Goal: Information Seeking & Learning: Check status

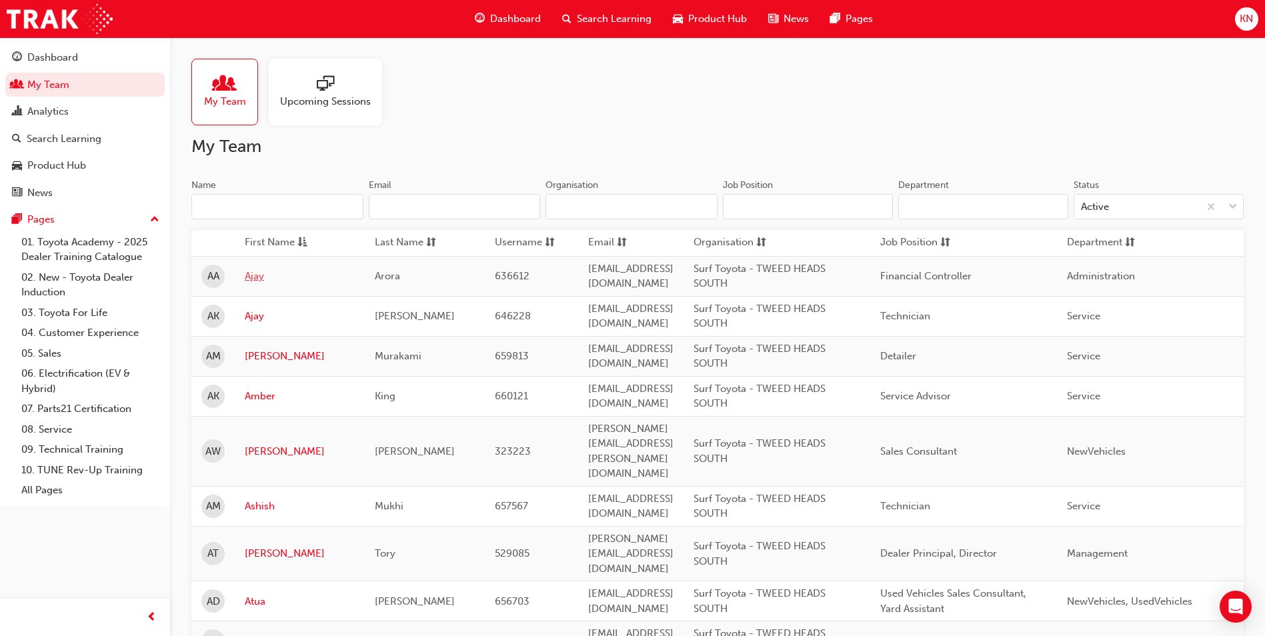
click at [264, 275] on link "Ajay" at bounding box center [300, 276] width 110 height 15
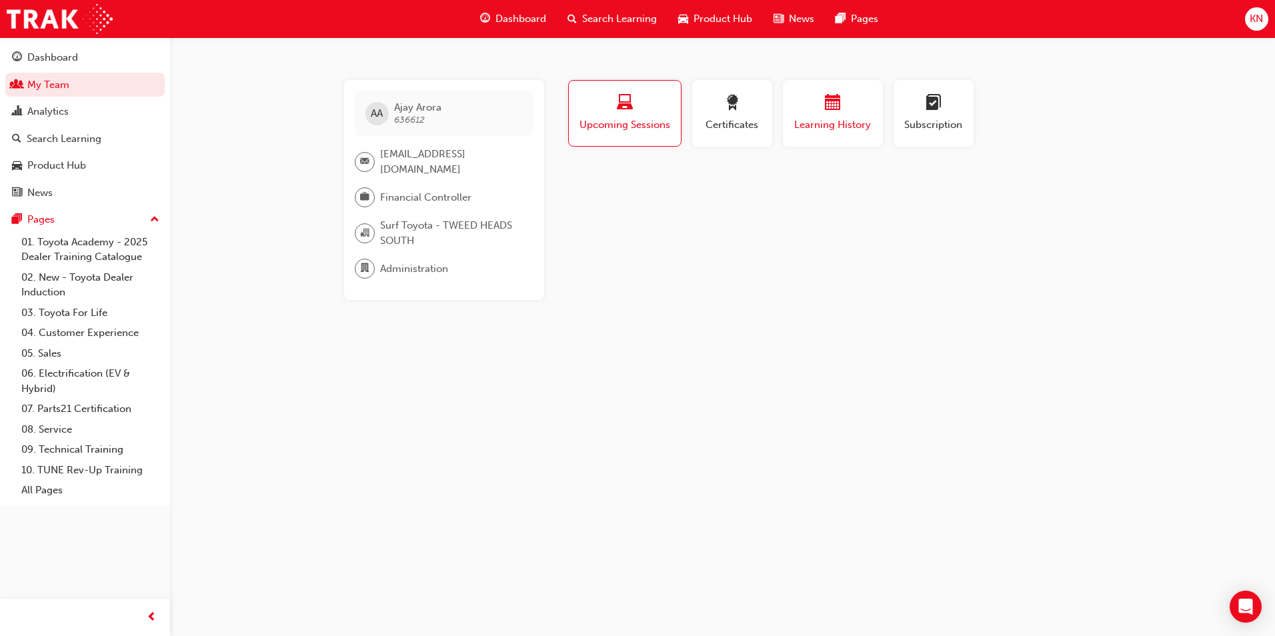
click at [848, 109] on div "button" at bounding box center [833, 105] width 80 height 21
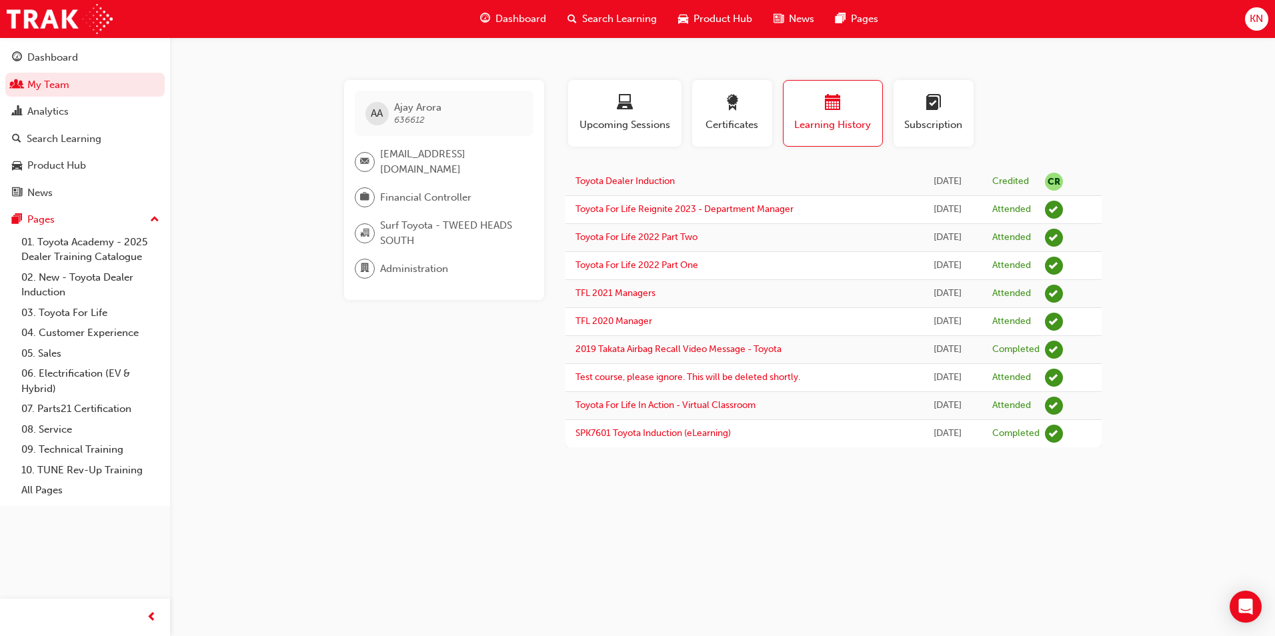
click at [1109, 117] on div "Profile Upcoming Sessions Certificates Learning History Subscription" at bounding box center [833, 118] width 563 height 77
click at [56, 56] on div "Dashboard" at bounding box center [52, 57] width 51 height 15
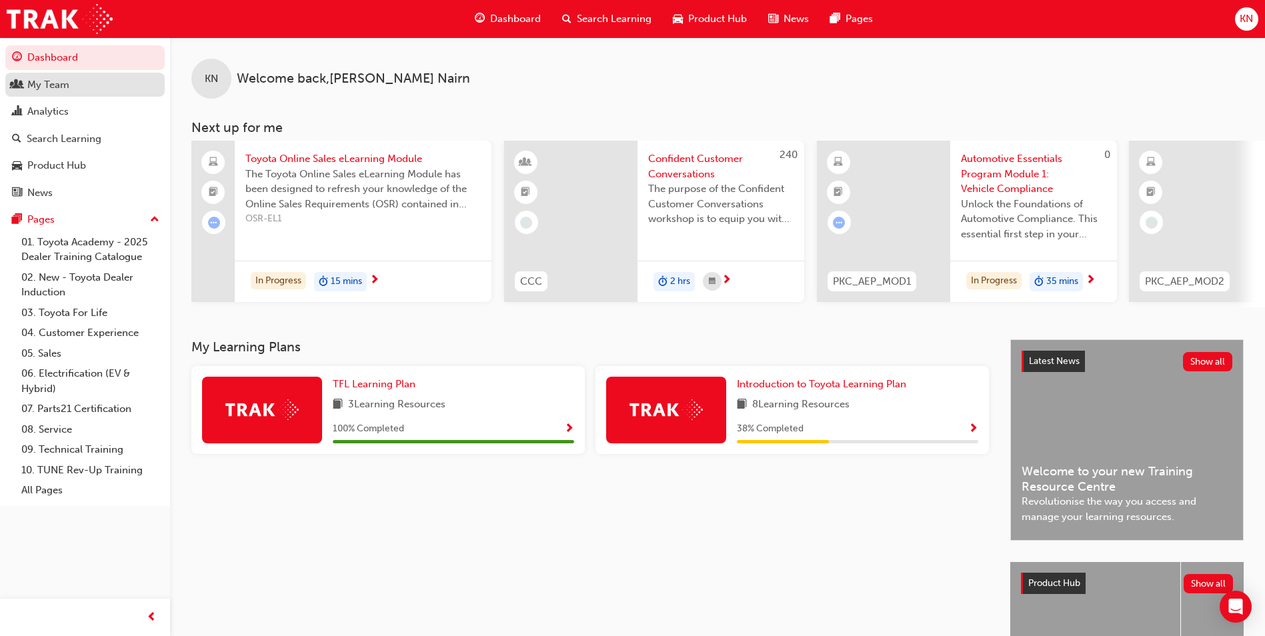
click at [38, 81] on div "My Team" at bounding box center [48, 84] width 42 height 15
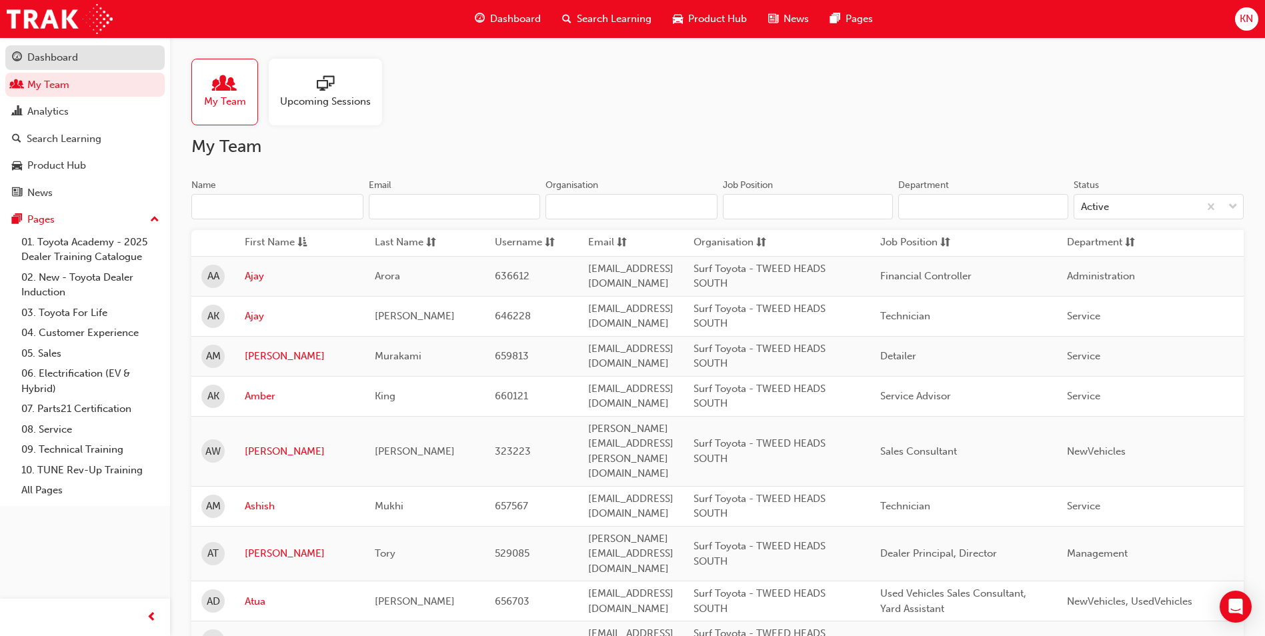
click at [73, 57] on div "Dashboard" at bounding box center [52, 57] width 51 height 15
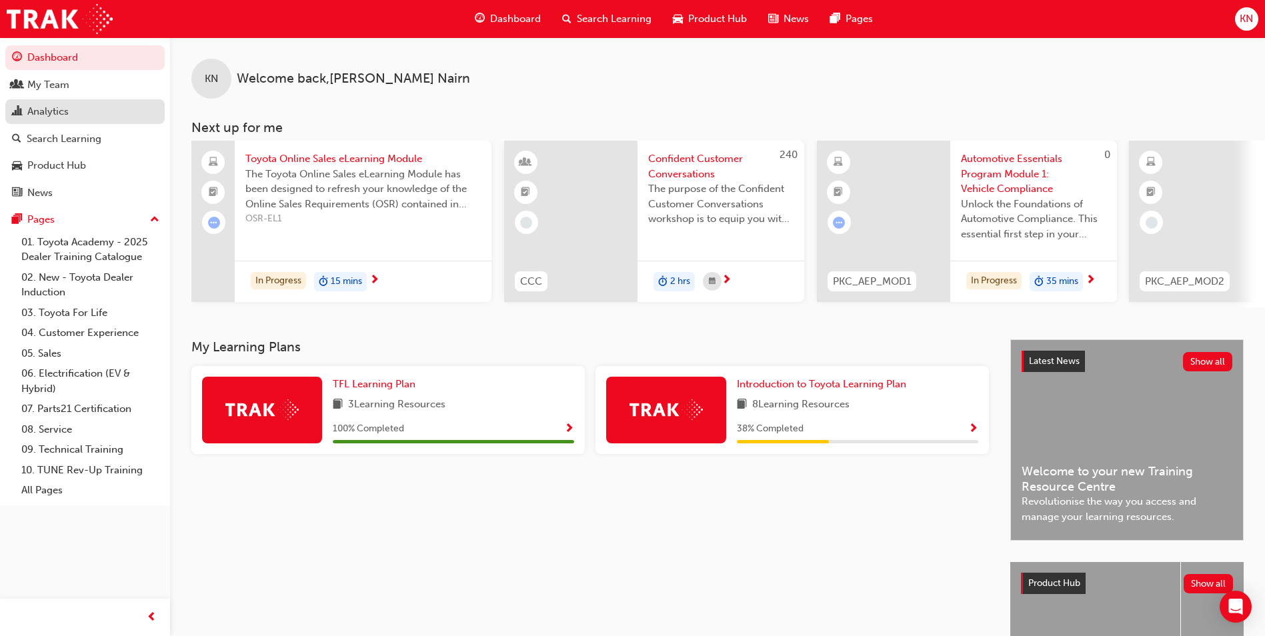
click at [86, 109] on div "Analytics" at bounding box center [85, 111] width 146 height 17
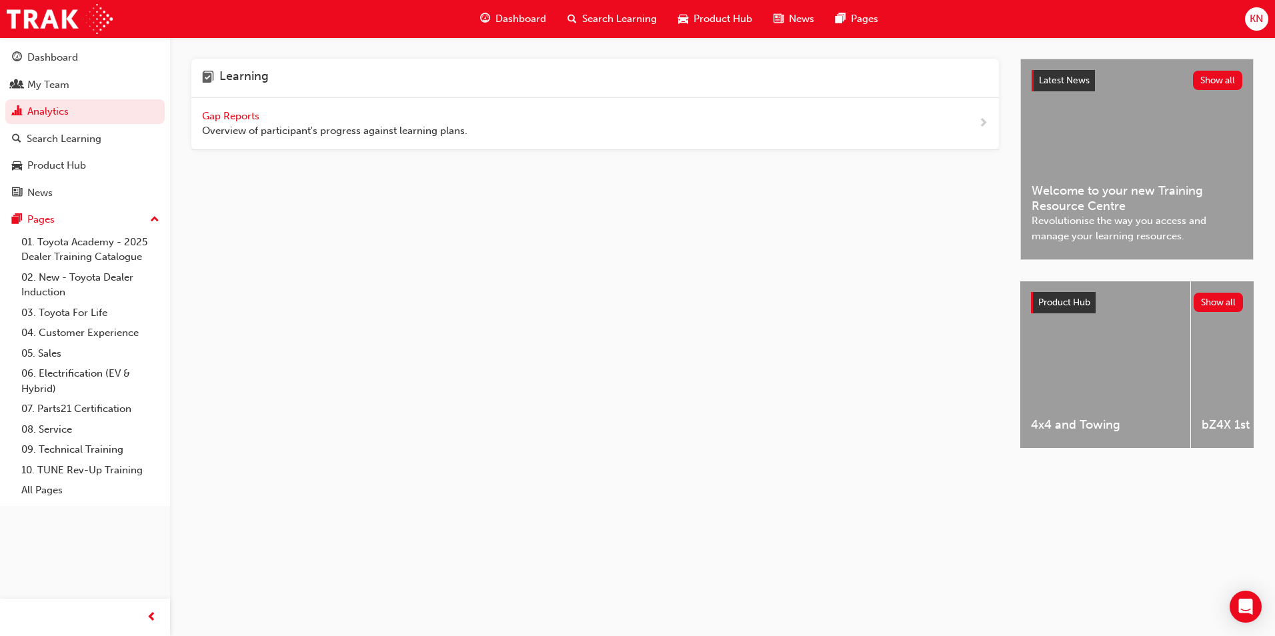
click at [439, 133] on span "Overview of participant's progress against learning plans." at bounding box center [334, 130] width 265 height 15
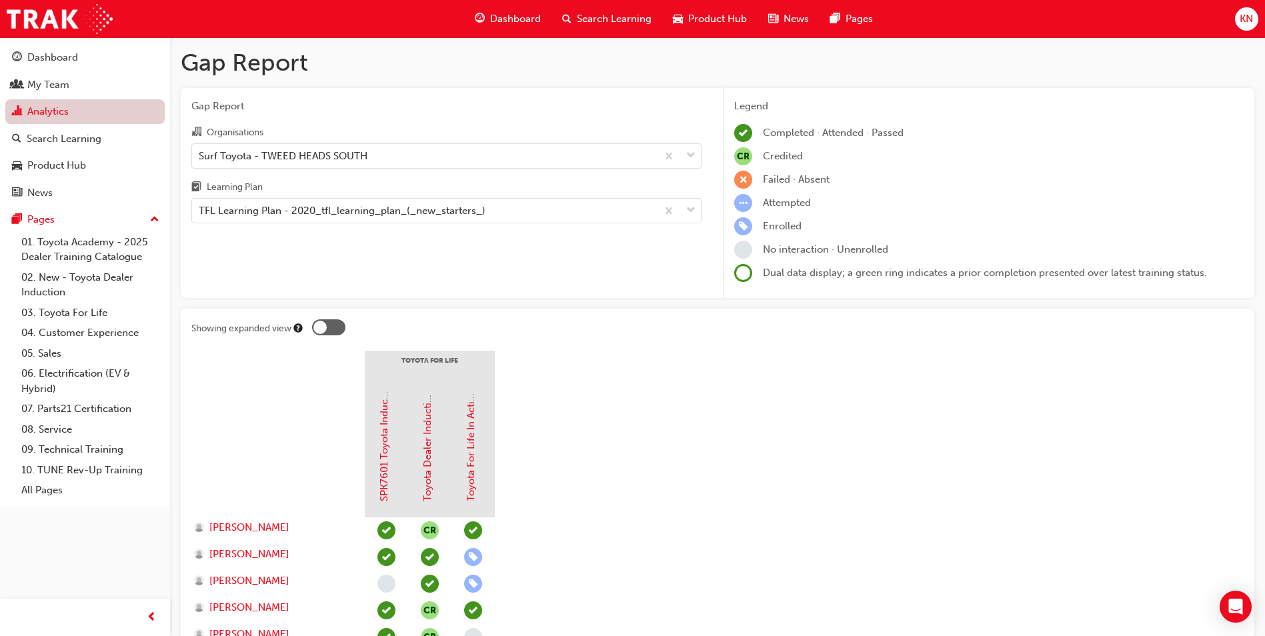
drag, startPoint x: 57, startPoint y: 91, endPoint x: 96, endPoint y: 99, distance: 40.3
click at [57, 91] on div "My Team" at bounding box center [48, 84] width 42 height 15
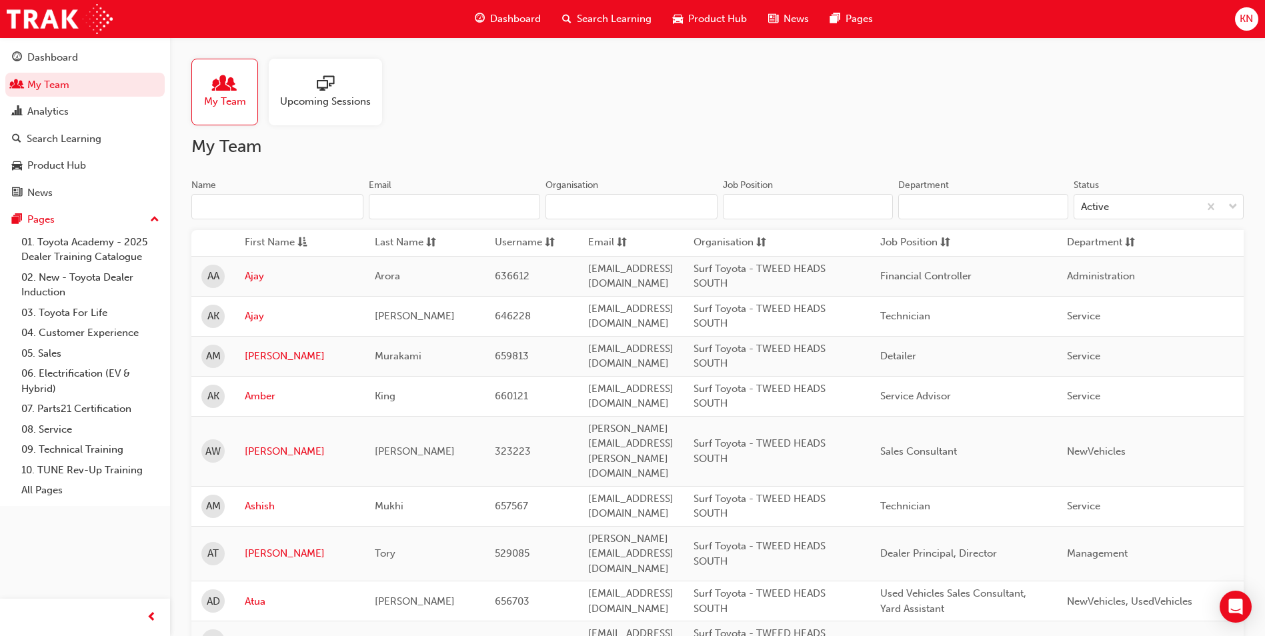
click at [261, 203] on input "Name" at bounding box center [277, 206] width 172 height 25
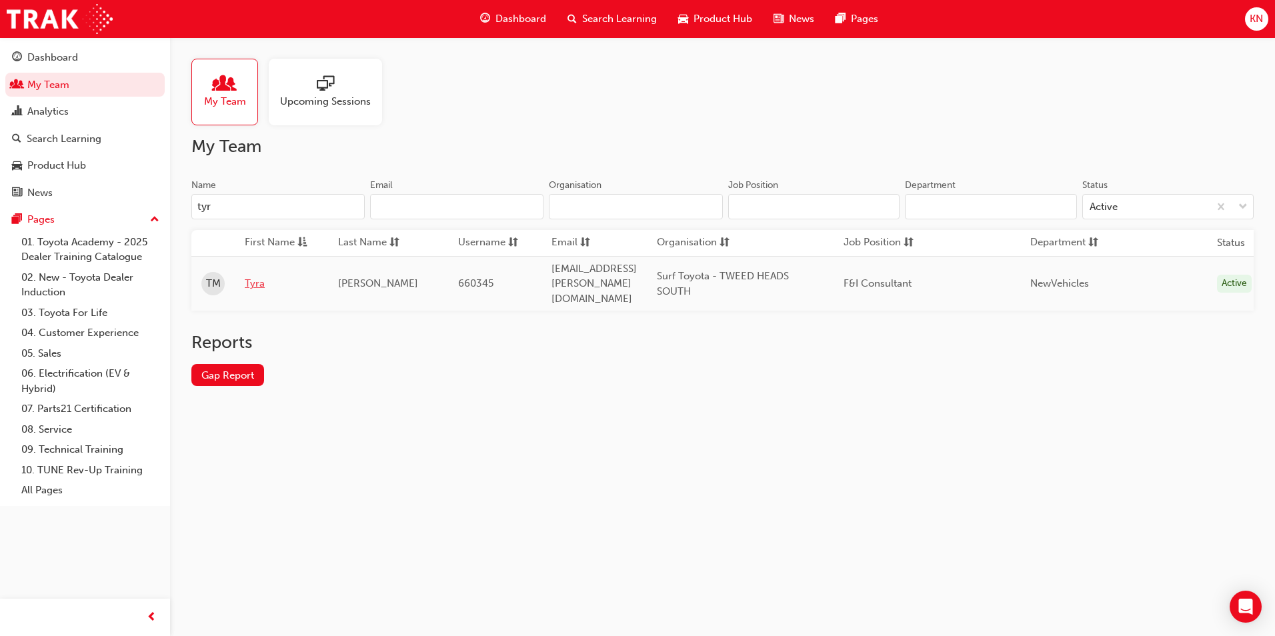
type input "tyr"
click at [253, 279] on link "Tyra" at bounding box center [281, 283] width 73 height 15
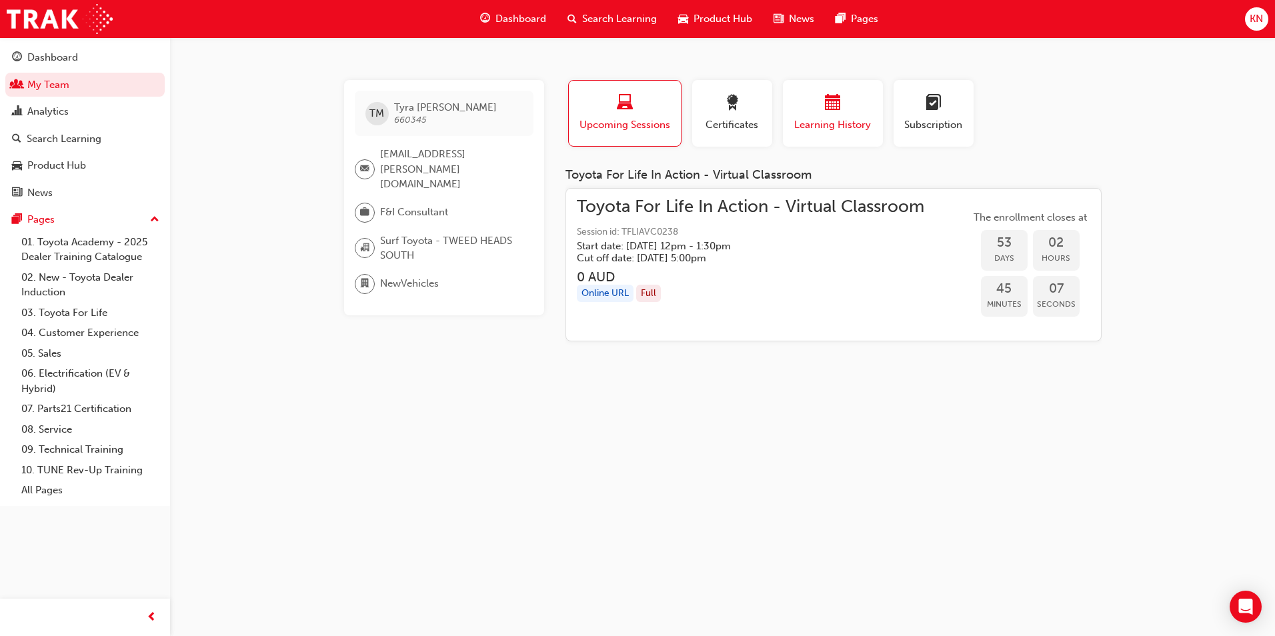
click at [817, 114] on div "button" at bounding box center [833, 105] width 80 height 21
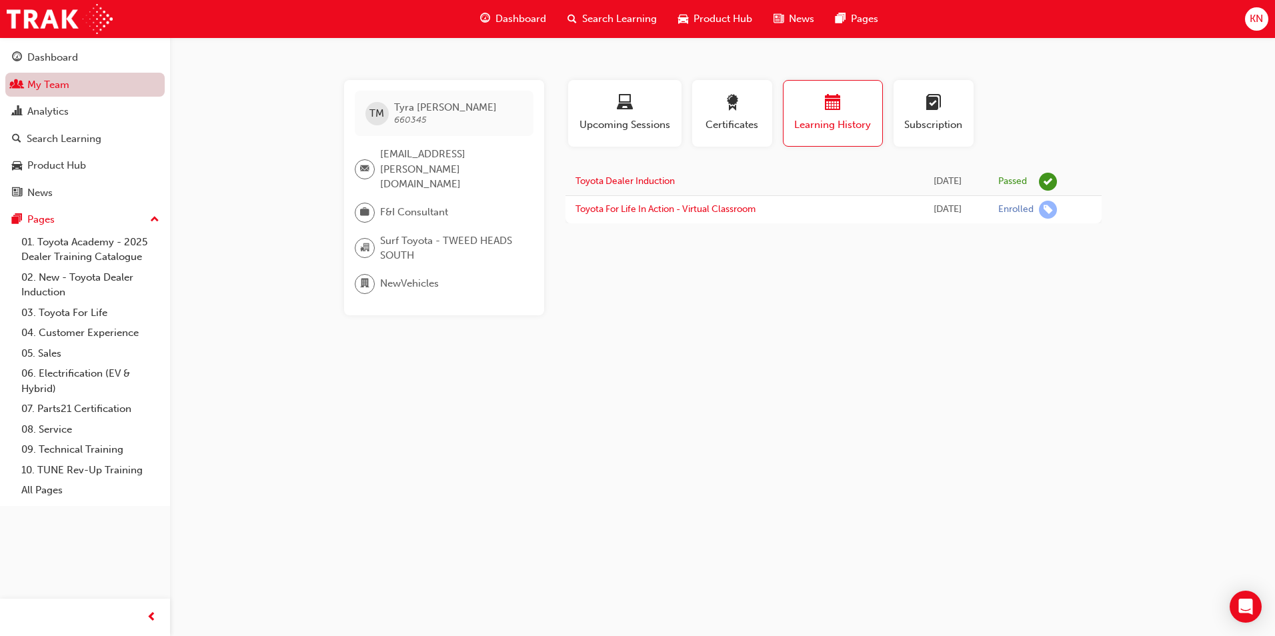
click at [56, 84] on link "My Team" at bounding box center [84, 85] width 159 height 25
